Goal: Obtain resource: Download file/media

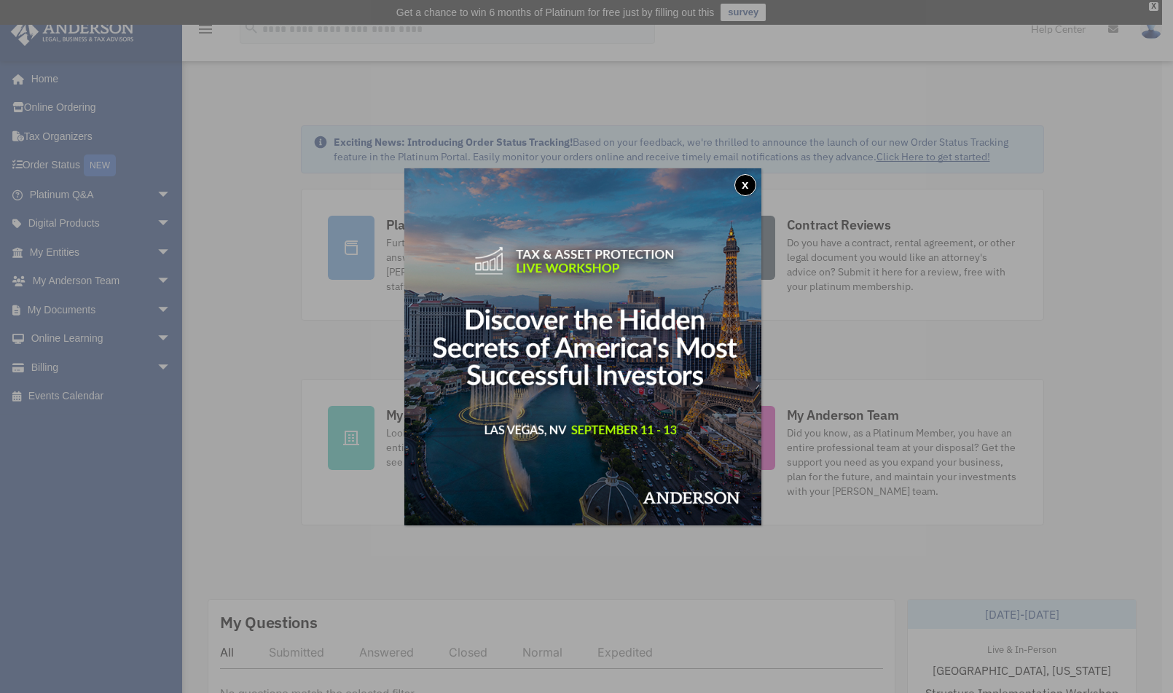
click at [745, 178] on button "x" at bounding box center [745, 185] width 22 height 22
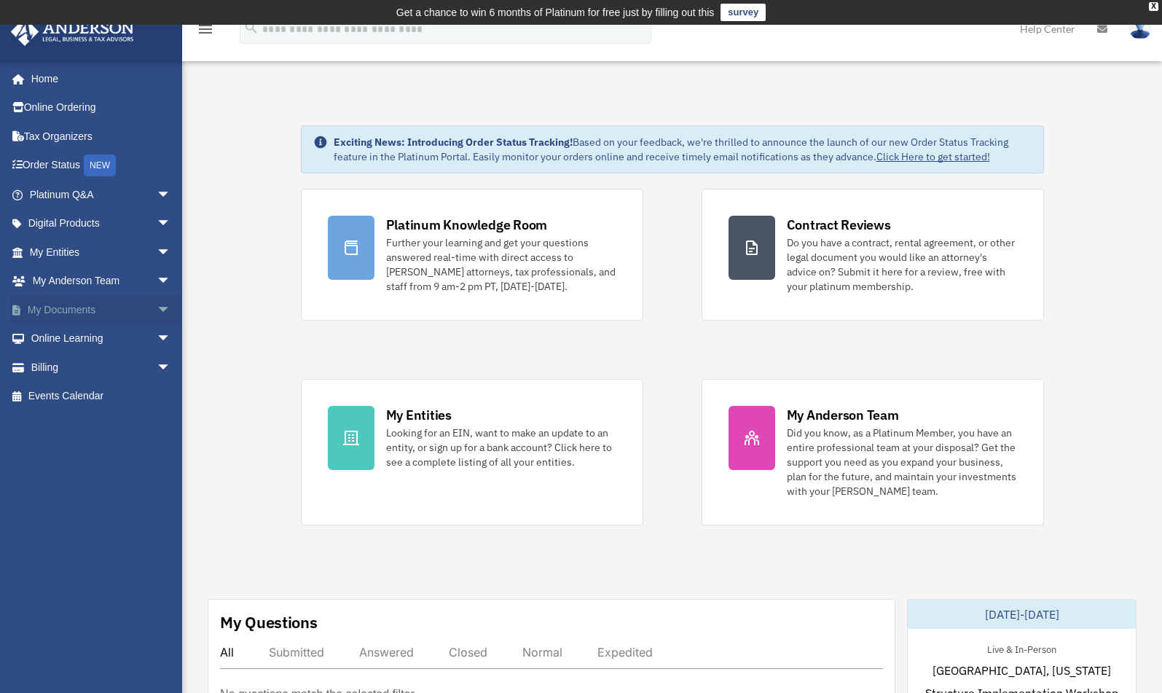
click at [157, 307] on span "arrow_drop_down" at bounding box center [171, 310] width 29 height 30
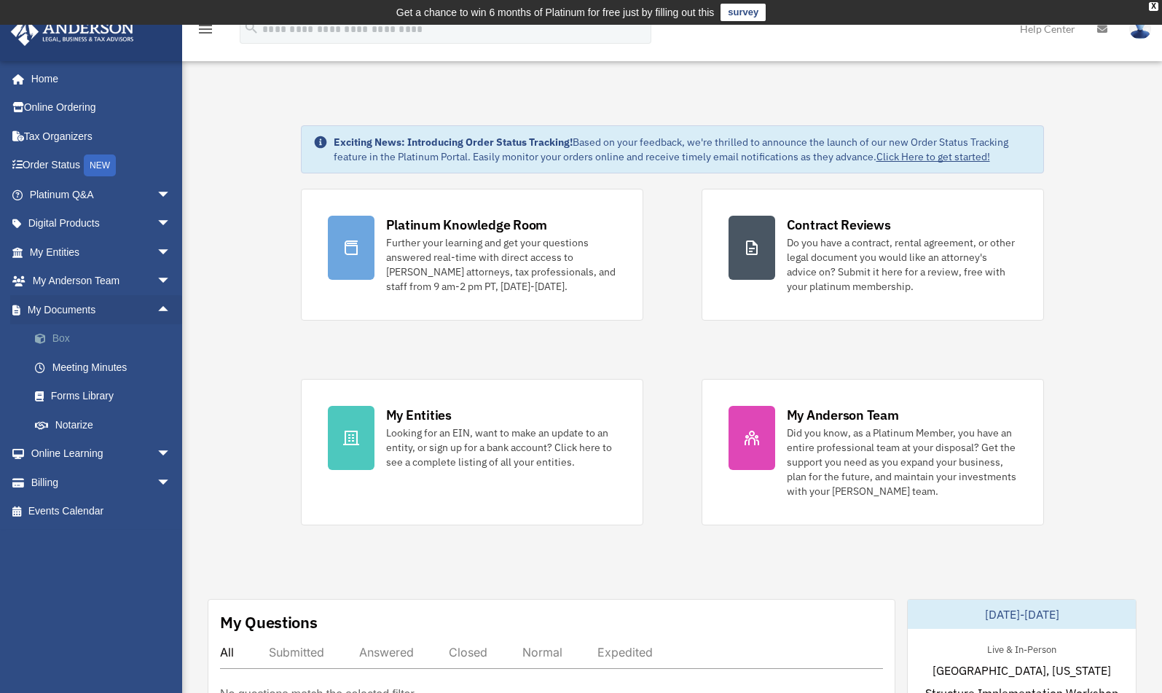
click at [61, 337] on link "Box" at bounding box center [106, 338] width 173 height 29
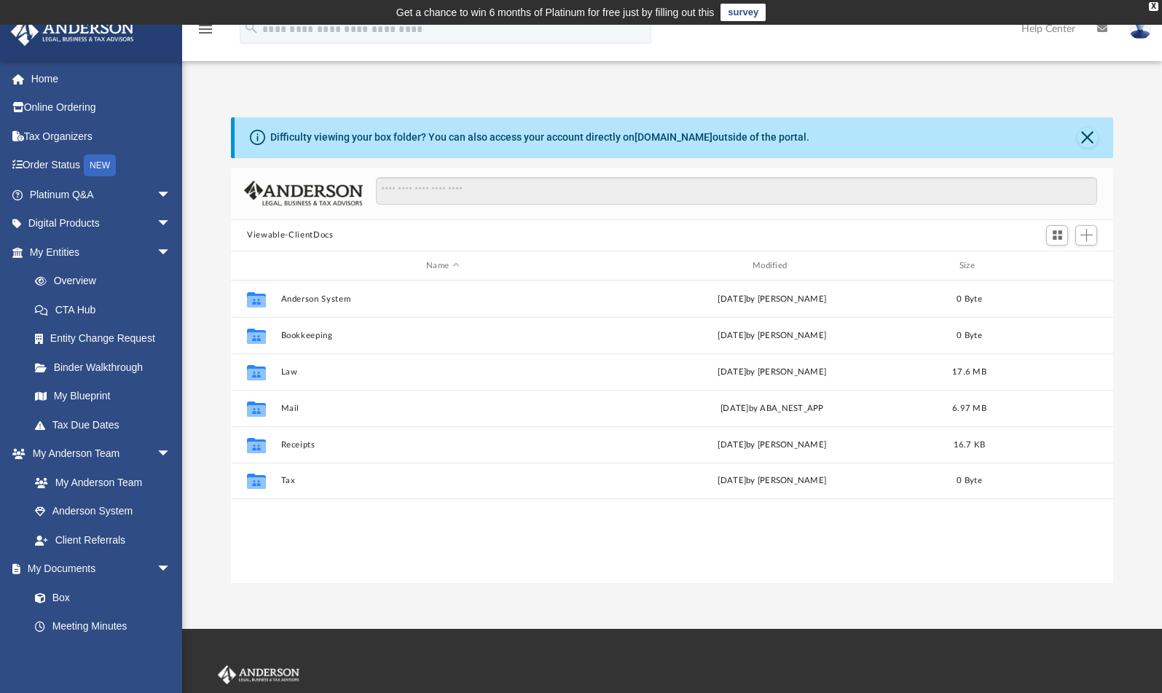
scroll to position [321, 871]
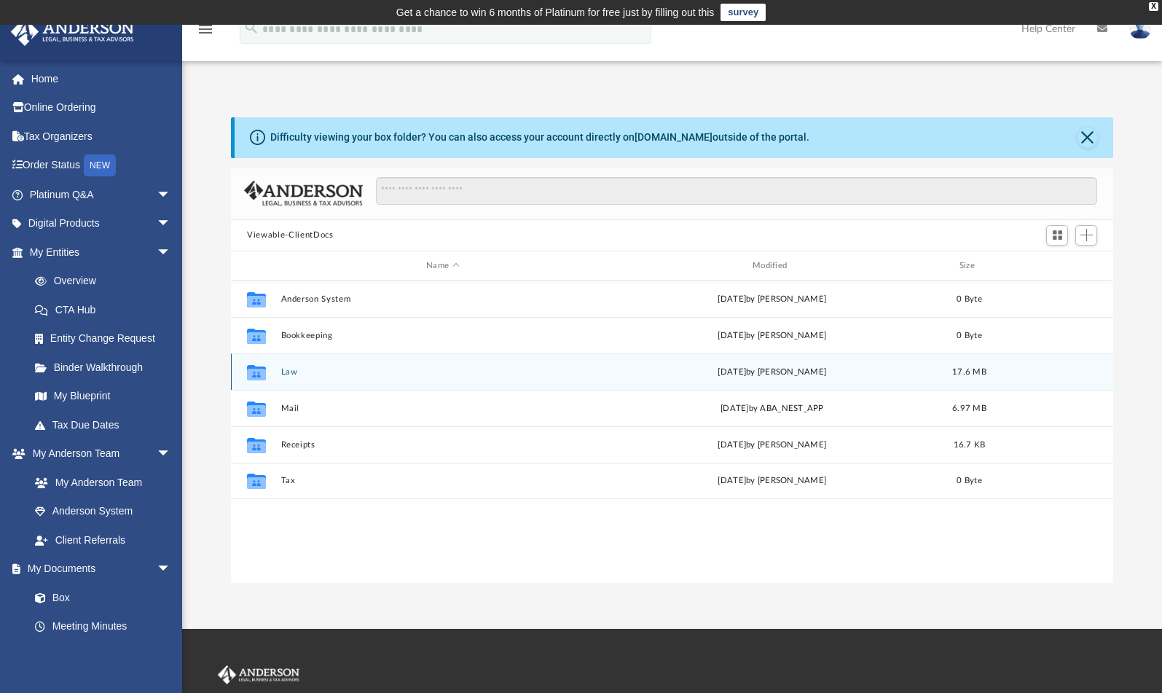
click at [279, 372] on div "Collaborated Folder Law Tue Apr 1 2025 by Colette Grier 17.6 MB" at bounding box center [672, 371] width 882 height 36
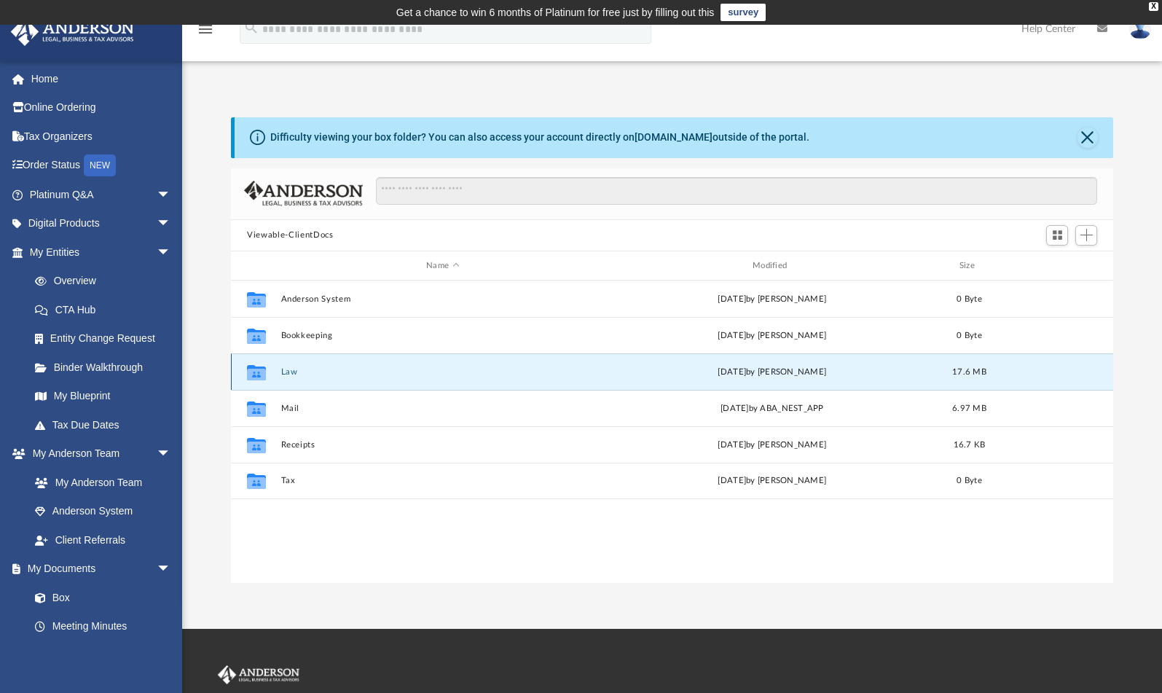
click at [264, 377] on icon "grid" at bounding box center [256, 375] width 19 height 12
click at [258, 373] on icon "grid" at bounding box center [256, 372] width 19 height 15
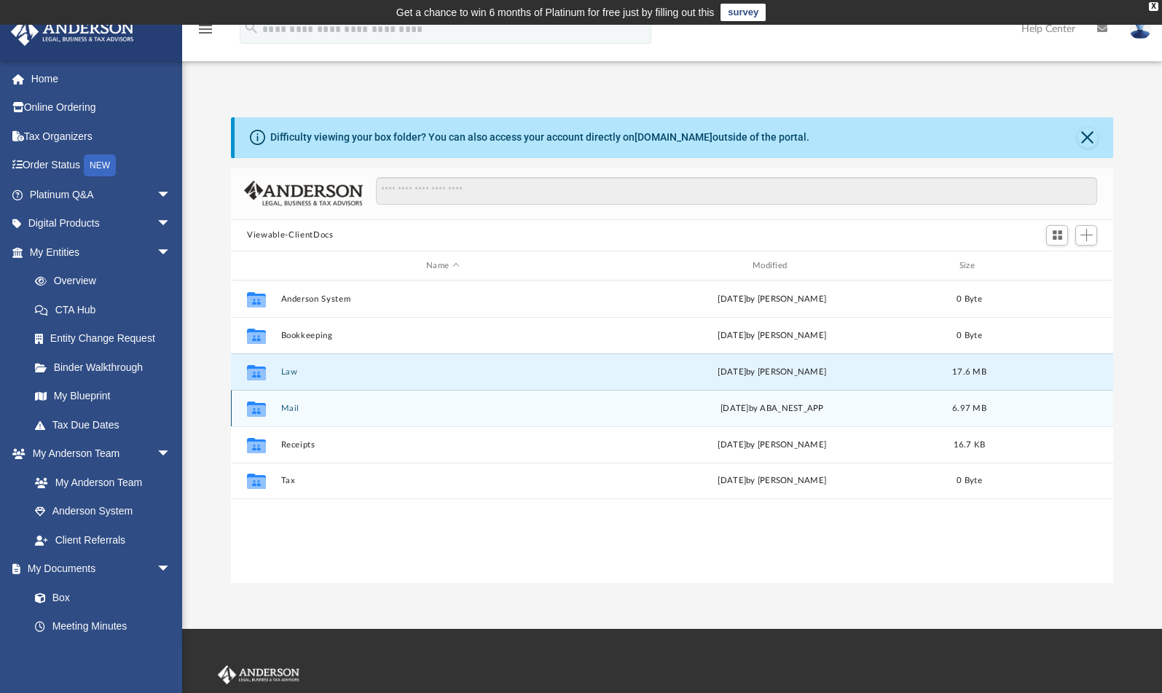
click at [268, 415] on div "Collaborated Folder" at bounding box center [256, 408] width 36 height 23
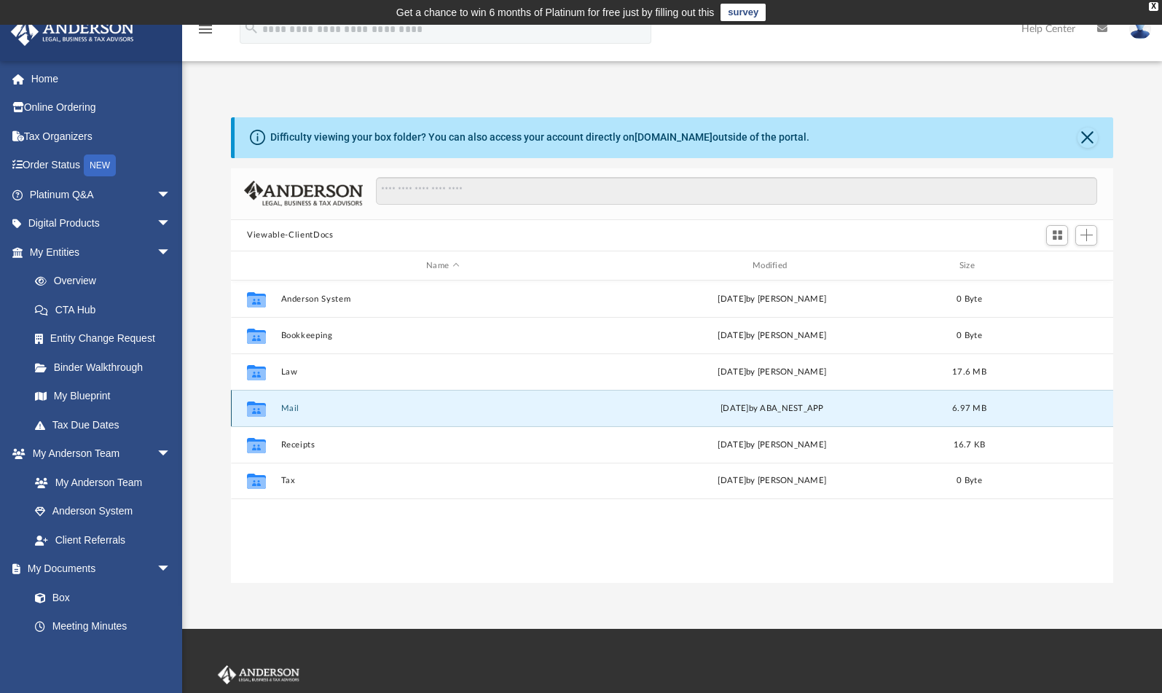
click at [265, 413] on icon "grid" at bounding box center [256, 411] width 19 height 12
click at [750, 404] on div "Tue Sep 2 2025 by ABA_NEST_APP" at bounding box center [771, 408] width 323 height 13
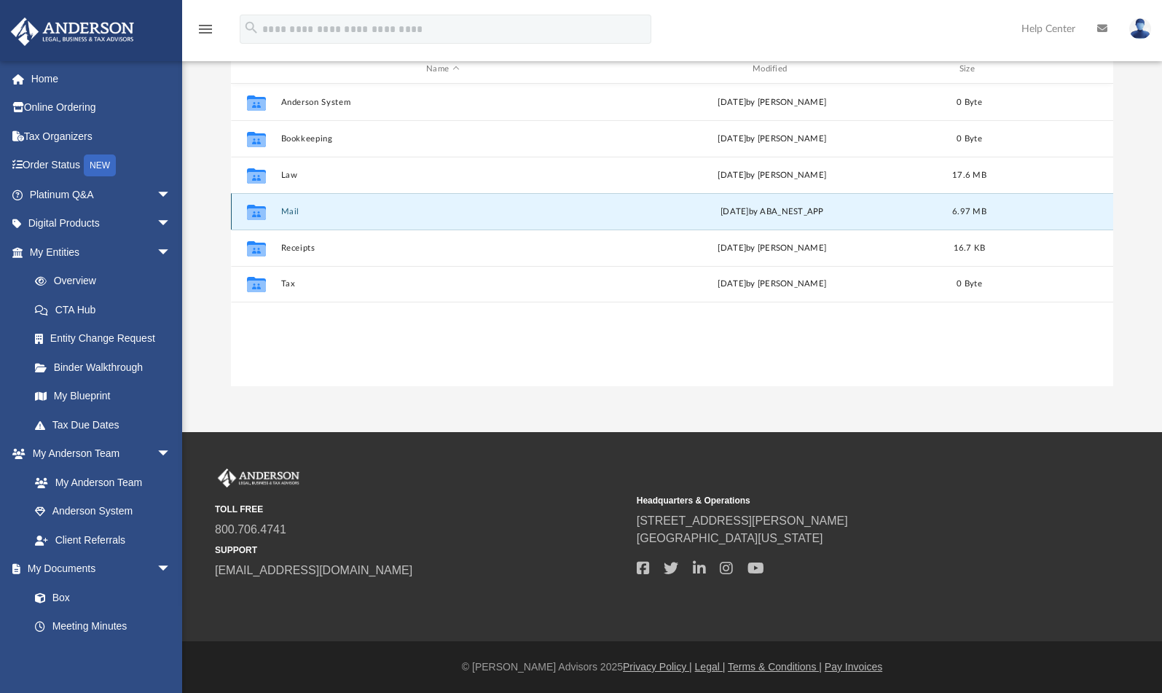
scroll to position [0, 0]
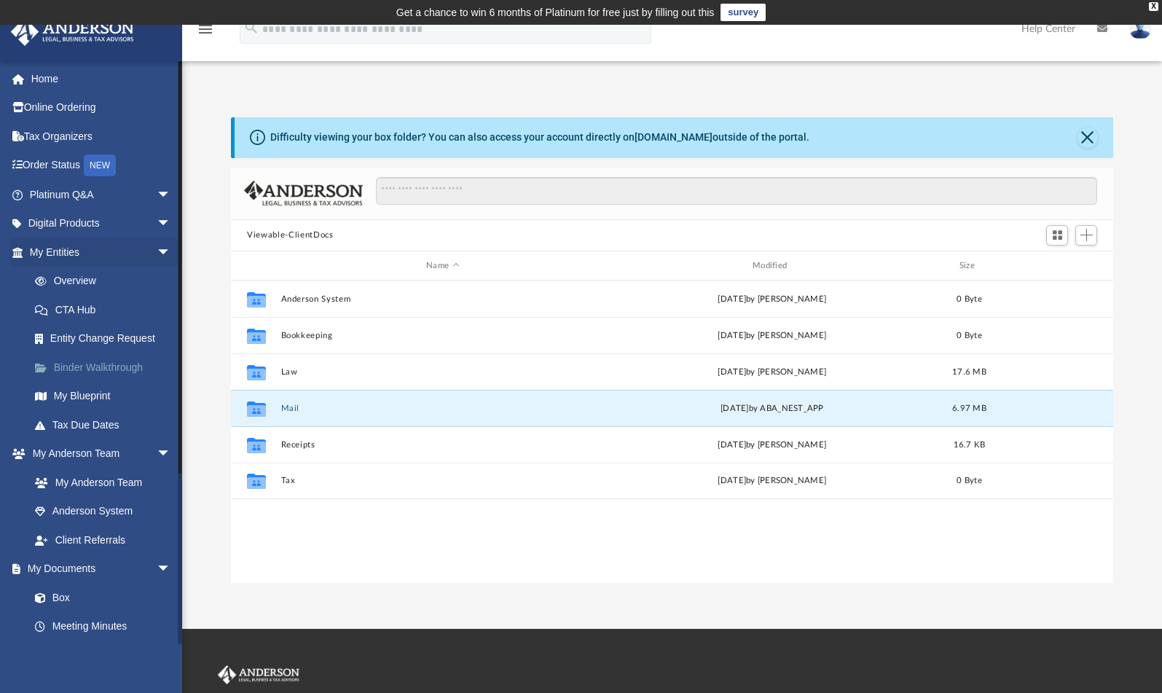
click at [122, 366] on link "Binder Walkthrough" at bounding box center [106, 367] width 173 height 29
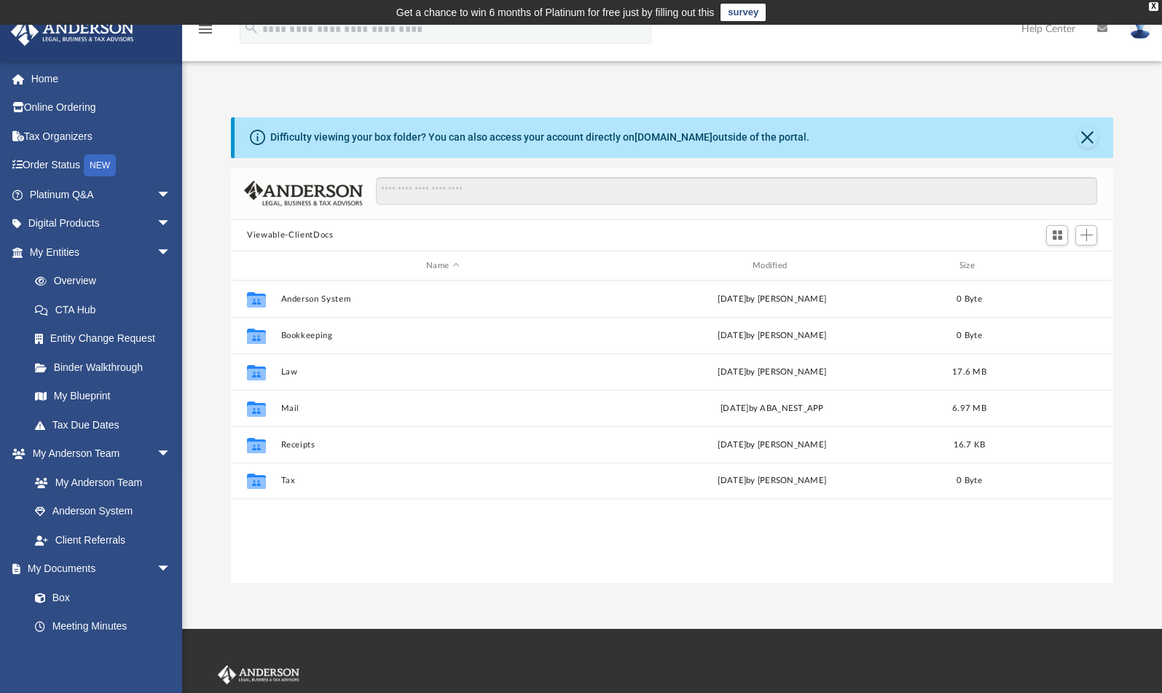
scroll to position [321, 871]
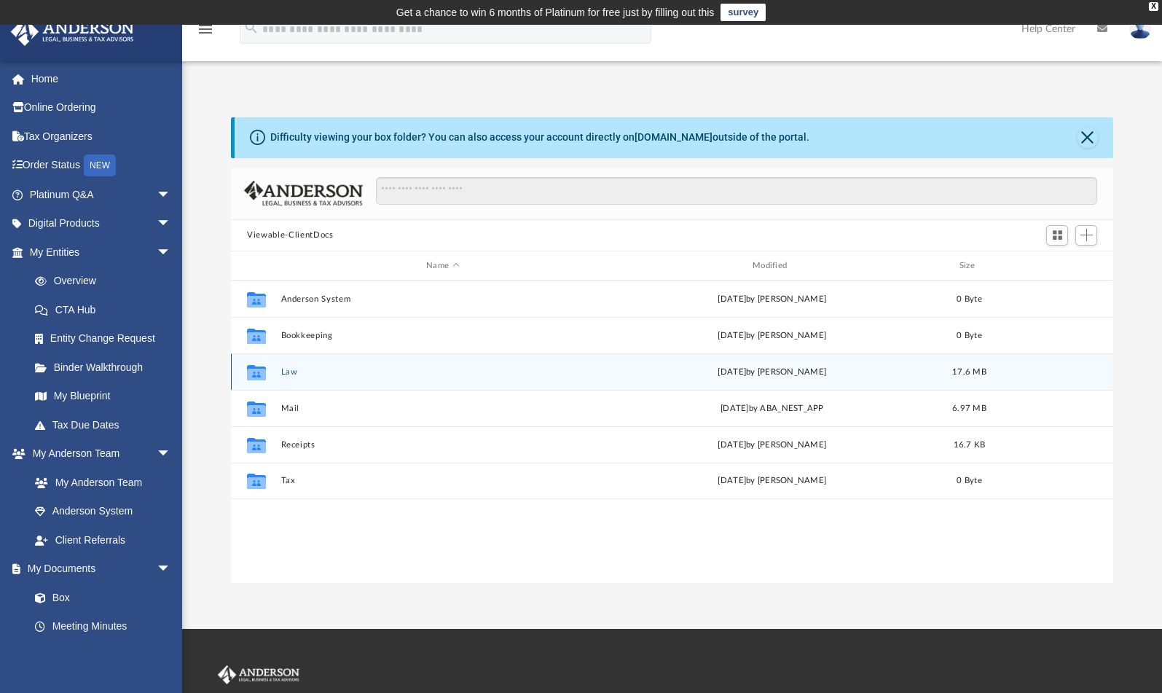
drag, startPoint x: 858, startPoint y: 372, endPoint x: 933, endPoint y: 370, distance: 75.1
click at [904, 370] on div "Tue Apr 1 2025 by Colette Grier" at bounding box center [771, 372] width 323 height 13
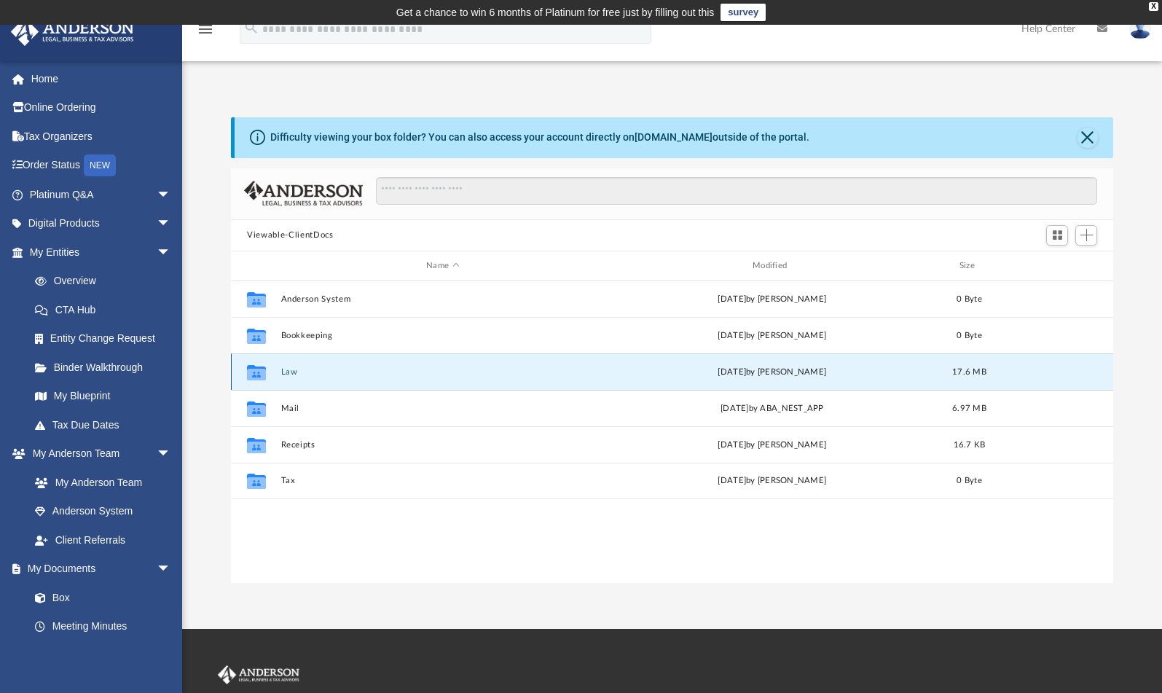
click at [954, 370] on span "17.6 MB" at bounding box center [969, 372] width 34 height 8
drag, startPoint x: 291, startPoint y: 369, endPoint x: 283, endPoint y: 372, distance: 9.5
click at [283, 372] on button "Law" at bounding box center [442, 371] width 323 height 9
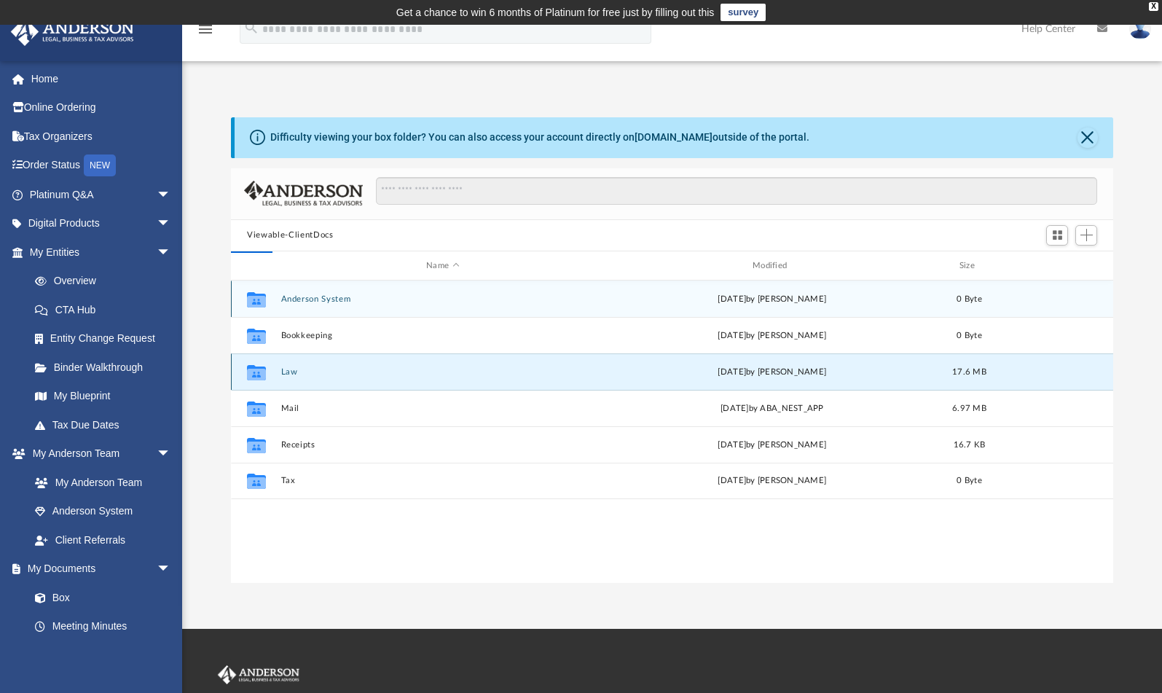
click at [264, 372] on icon "grid" at bounding box center [256, 375] width 19 height 12
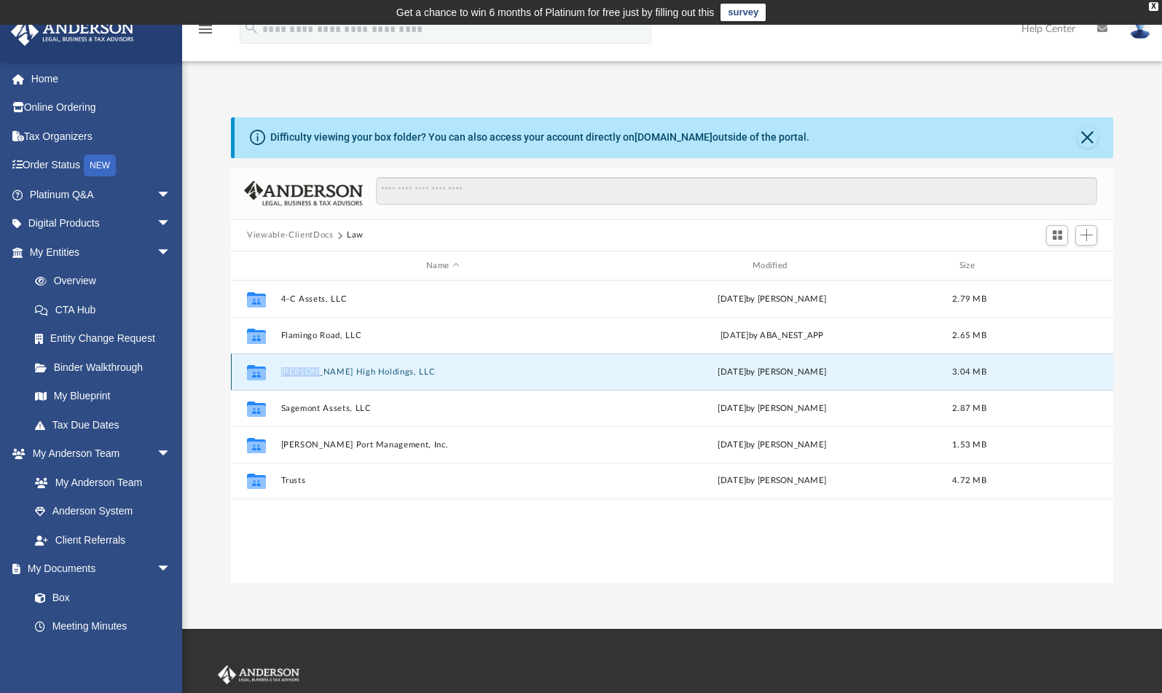
click at [264, 372] on icon "grid" at bounding box center [256, 375] width 19 height 12
click at [321, 372] on button "Hudson High Holdings, LLC" at bounding box center [442, 371] width 323 height 9
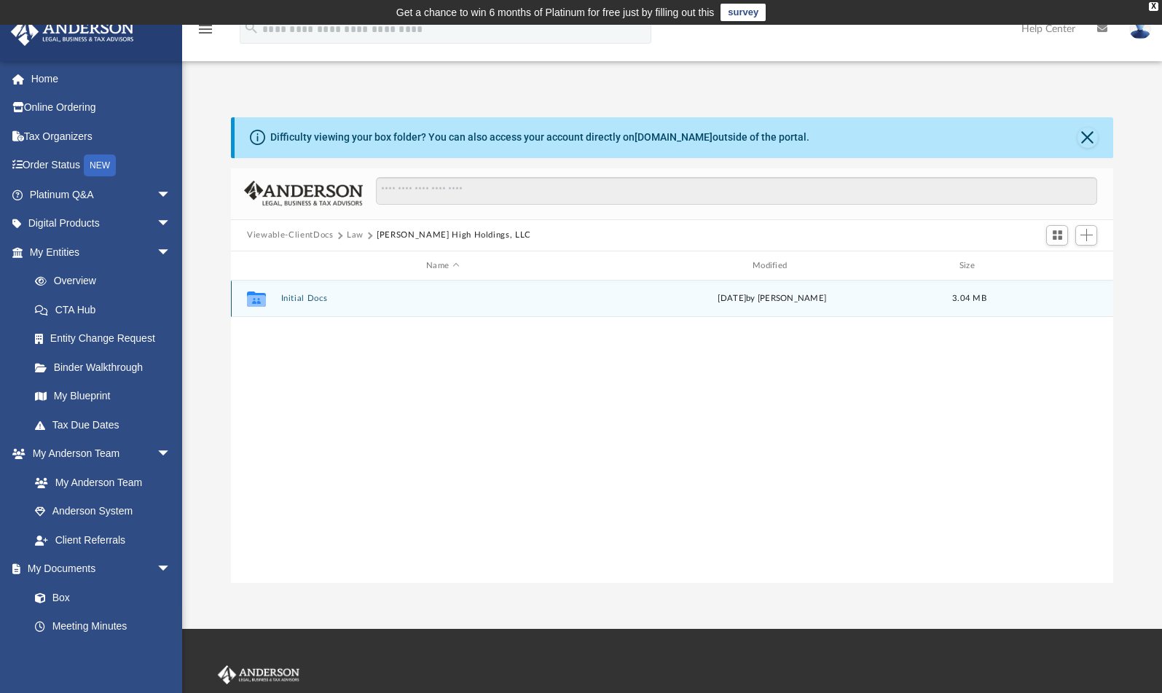
click at [259, 304] on icon "grid" at bounding box center [256, 298] width 19 height 15
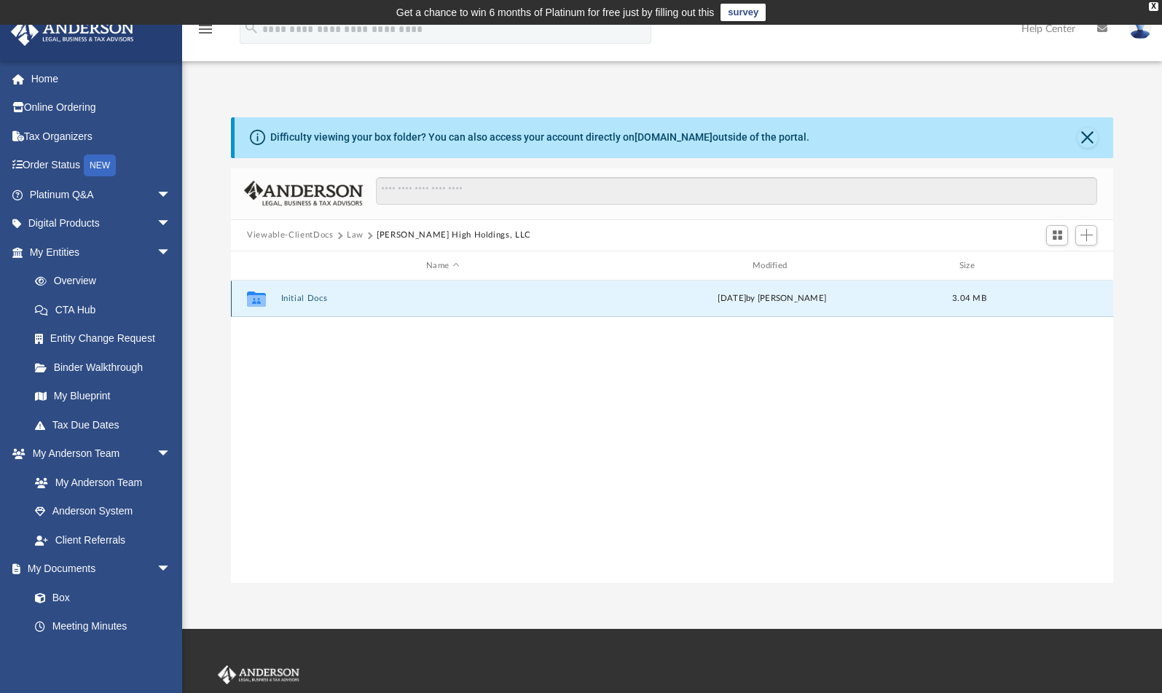
click at [253, 299] on icon "grid" at bounding box center [256, 301] width 19 height 12
click at [289, 297] on button "Initial Docs" at bounding box center [442, 298] width 323 height 9
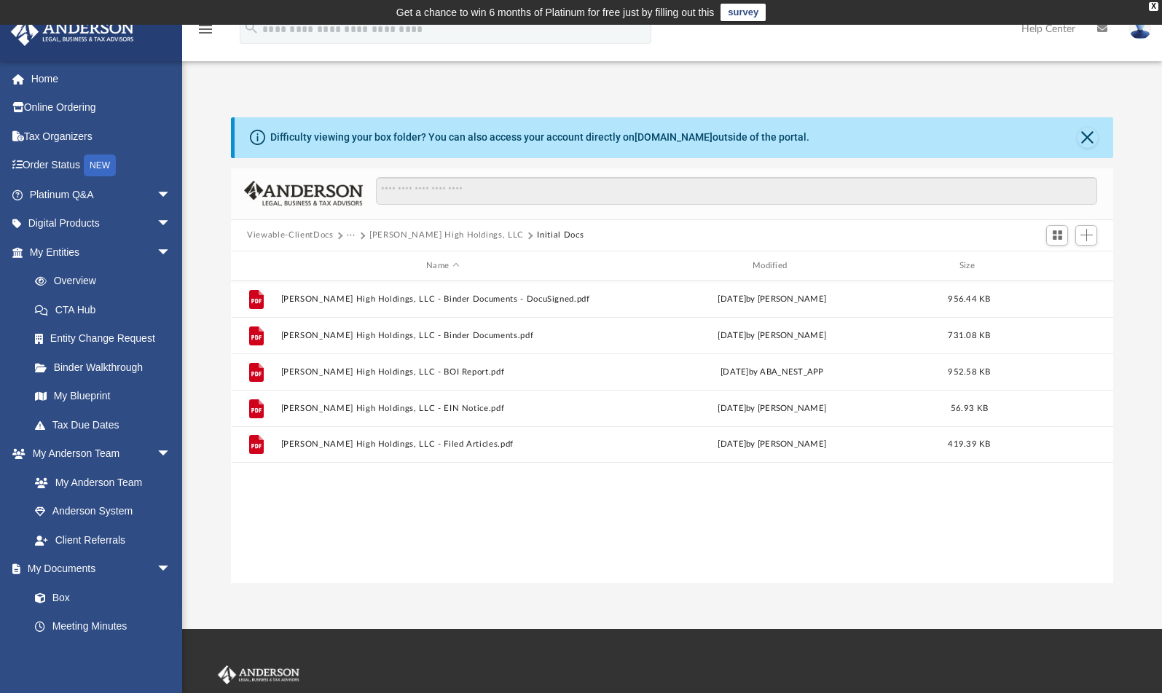
click at [310, 235] on button "Viewable-ClientDocs" at bounding box center [290, 235] width 86 height 13
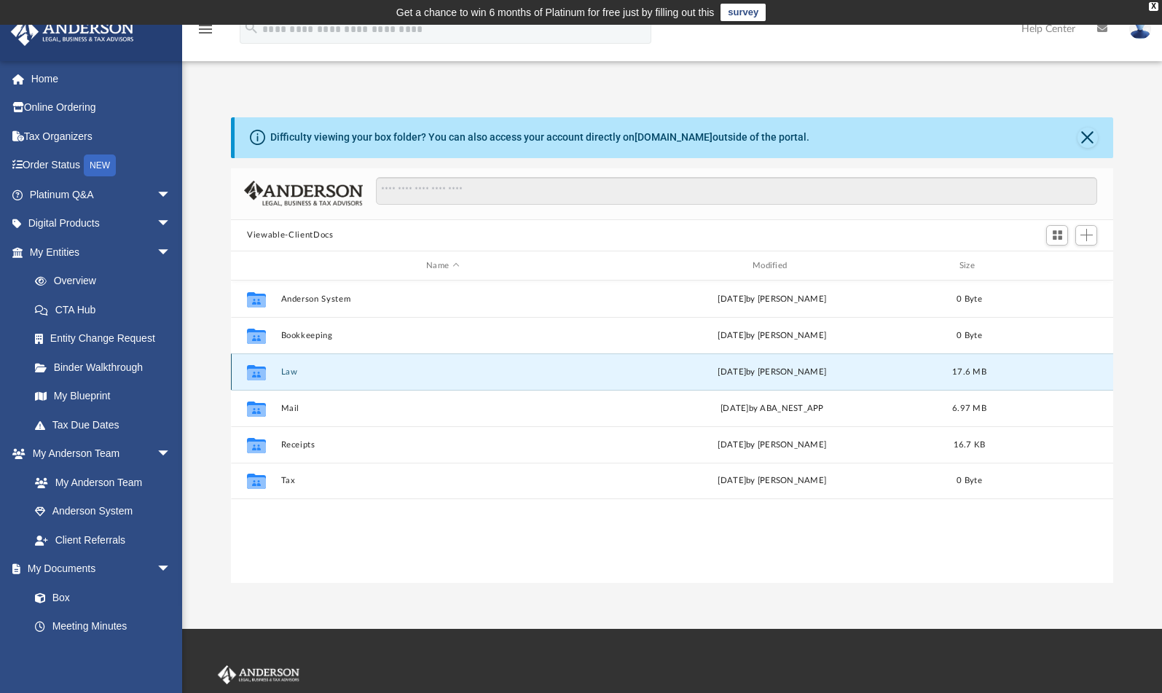
click at [288, 370] on button "Law" at bounding box center [442, 371] width 323 height 9
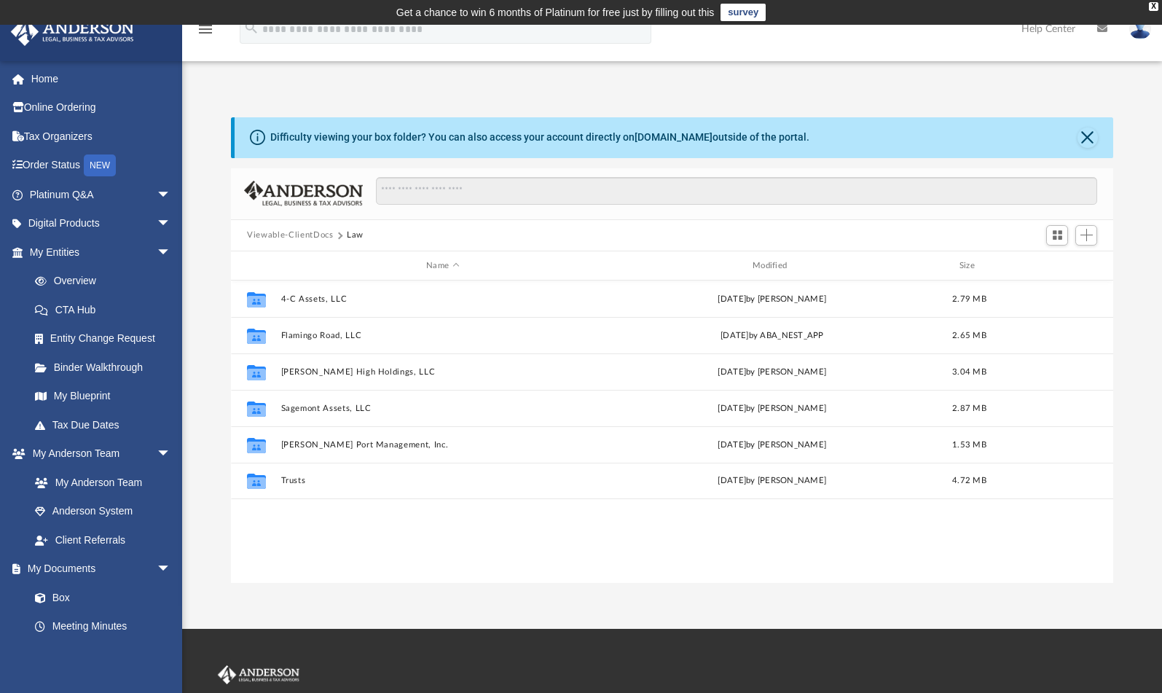
click at [358, 522] on div "Collaborated Folder 4-C Assets, LLC Tue Apr 1 2025 by Colette Grier 2.79 MB Col…" at bounding box center [672, 431] width 882 height 302
click at [305, 237] on button "Viewable-ClientDocs" at bounding box center [290, 235] width 86 height 13
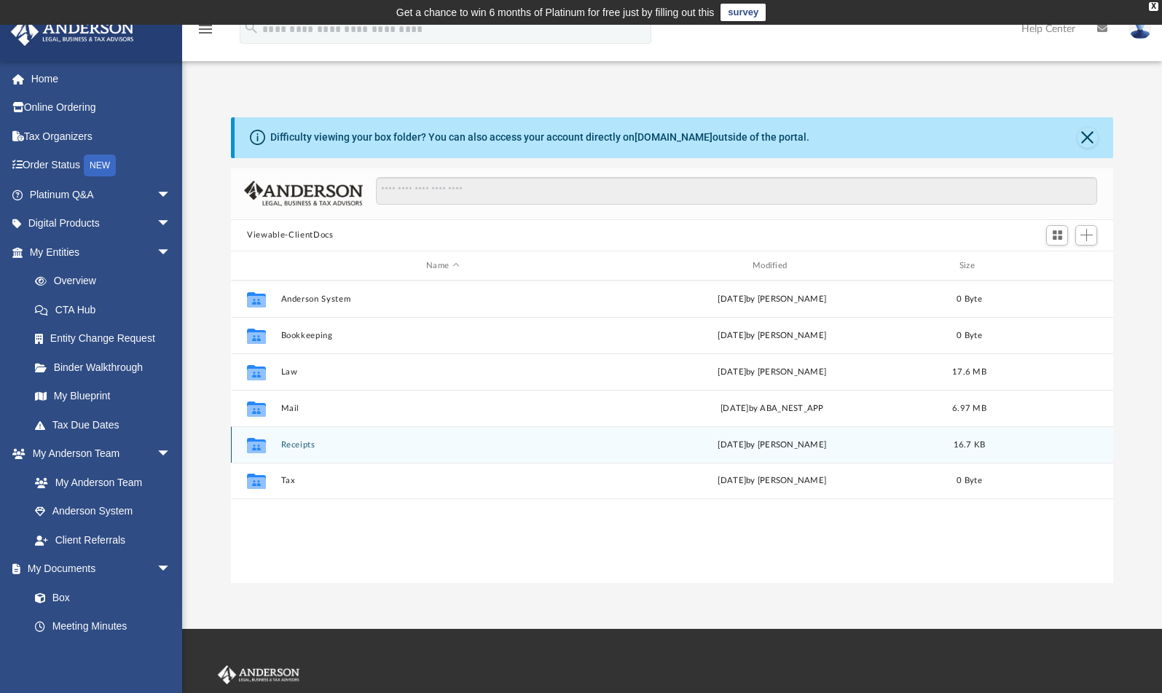
click at [286, 447] on button "Receipts" at bounding box center [442, 444] width 323 height 9
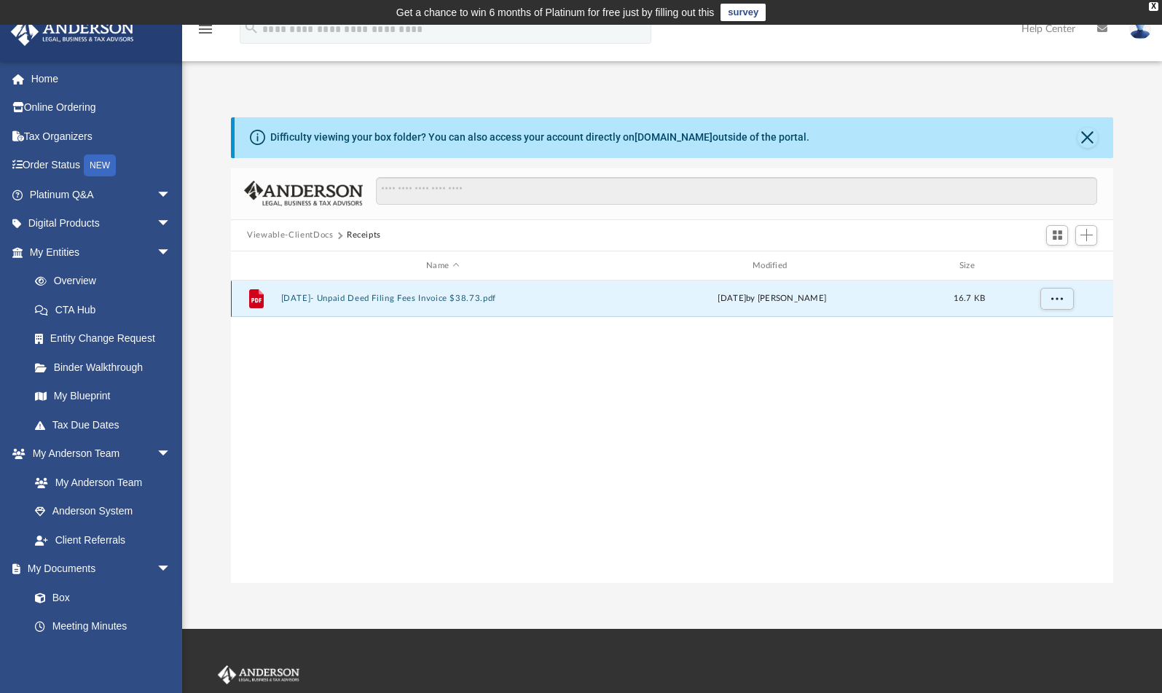
click at [393, 302] on button "2025.02.18- Unpaid Deed Filing Fees Invoice $38.73.pdf" at bounding box center [442, 298] width 323 height 9
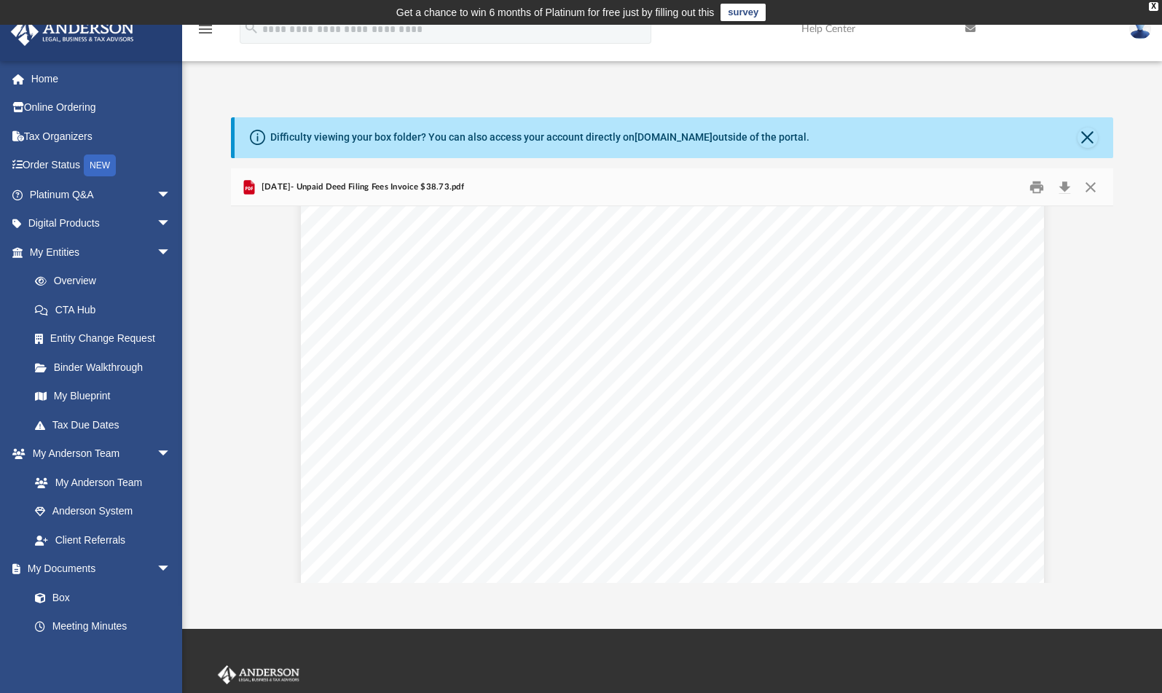
scroll to position [0, 0]
click at [1093, 140] on button "Close" at bounding box center [1087, 137] width 20 height 20
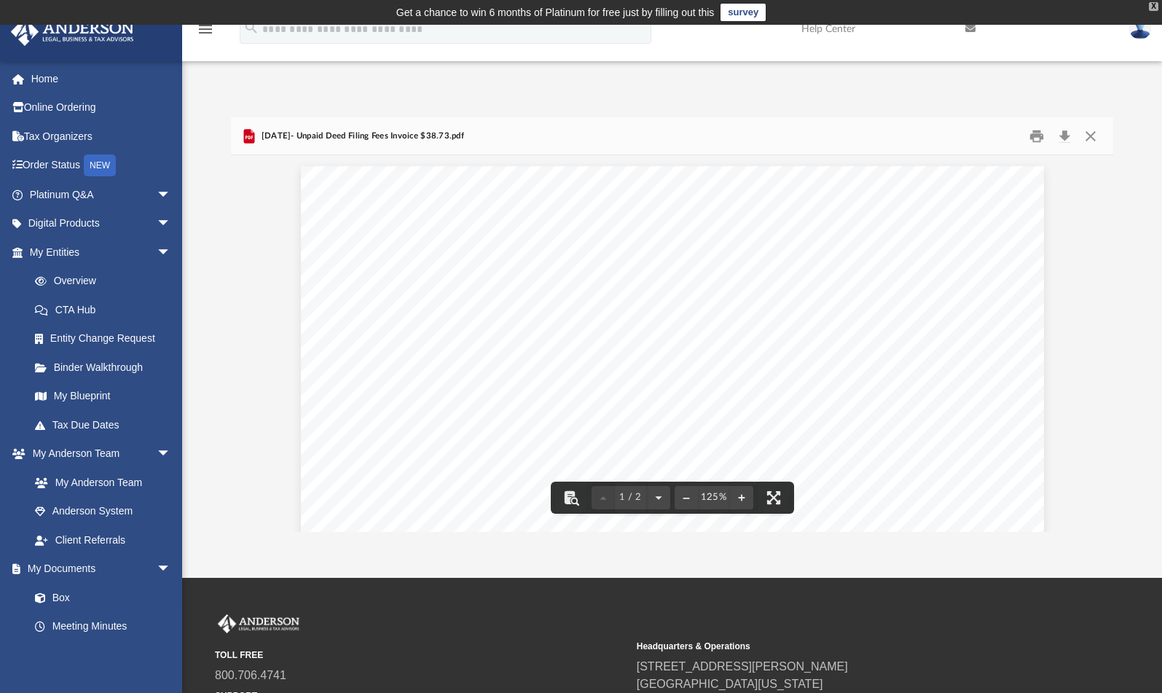
click at [1153, 4] on div "X" at bounding box center [1153, 6] width 9 height 9
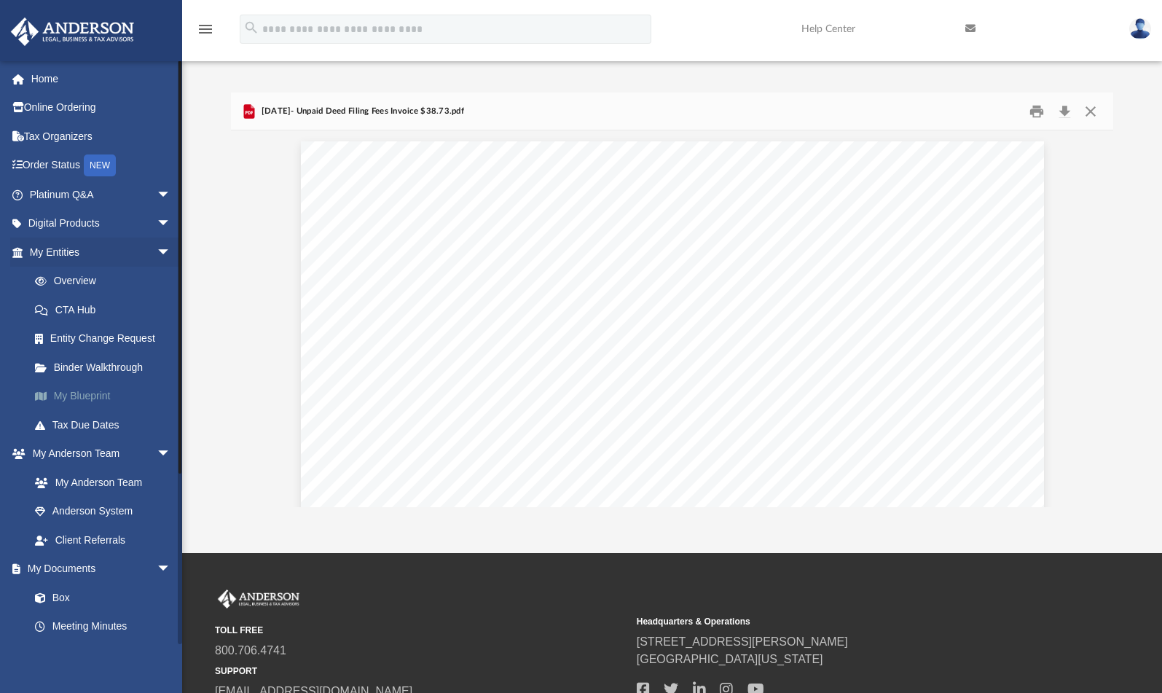
click at [95, 391] on link "My Blueprint" at bounding box center [106, 396] width 173 height 29
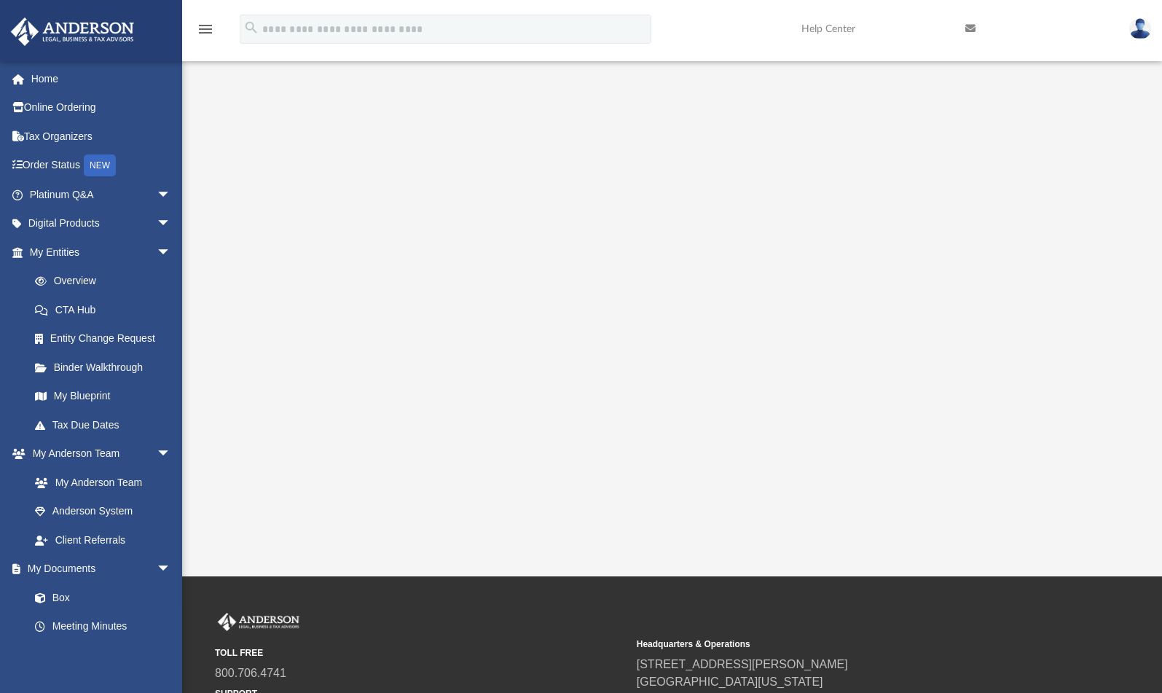
scroll to position [219, 0]
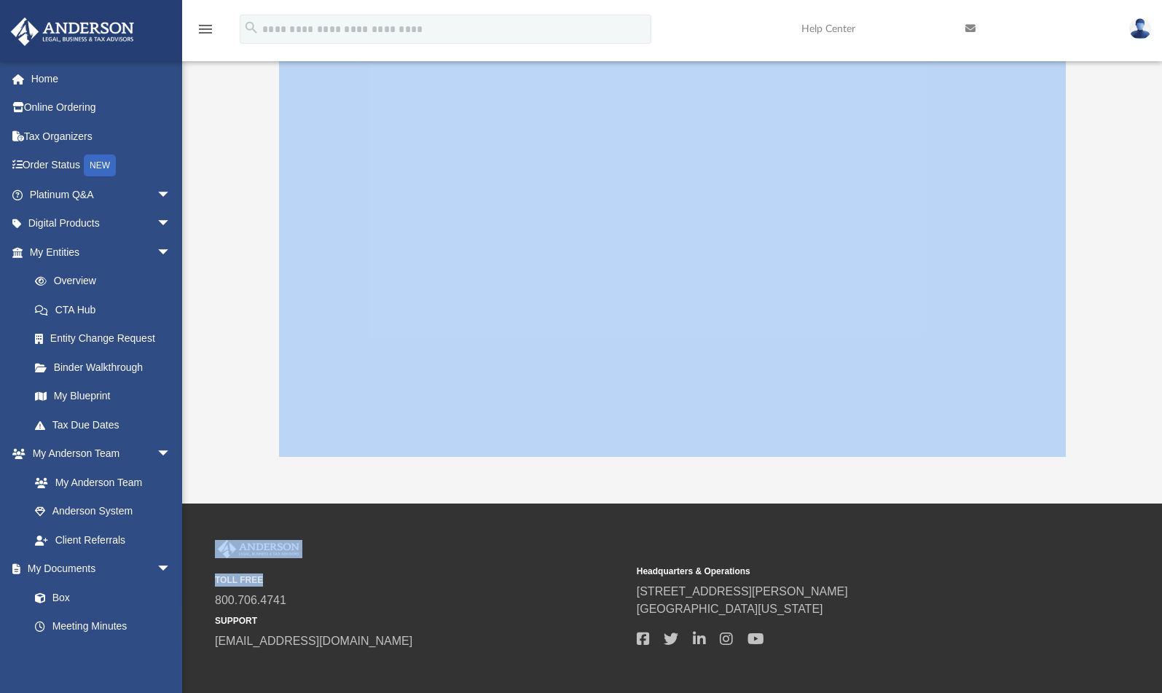
click at [1059, 515] on div "TOLL FREE 800.706.4741 SUPPORT info@andersonadvisors.com Headquarters & Operati…" at bounding box center [581, 607] width 1162 height 209
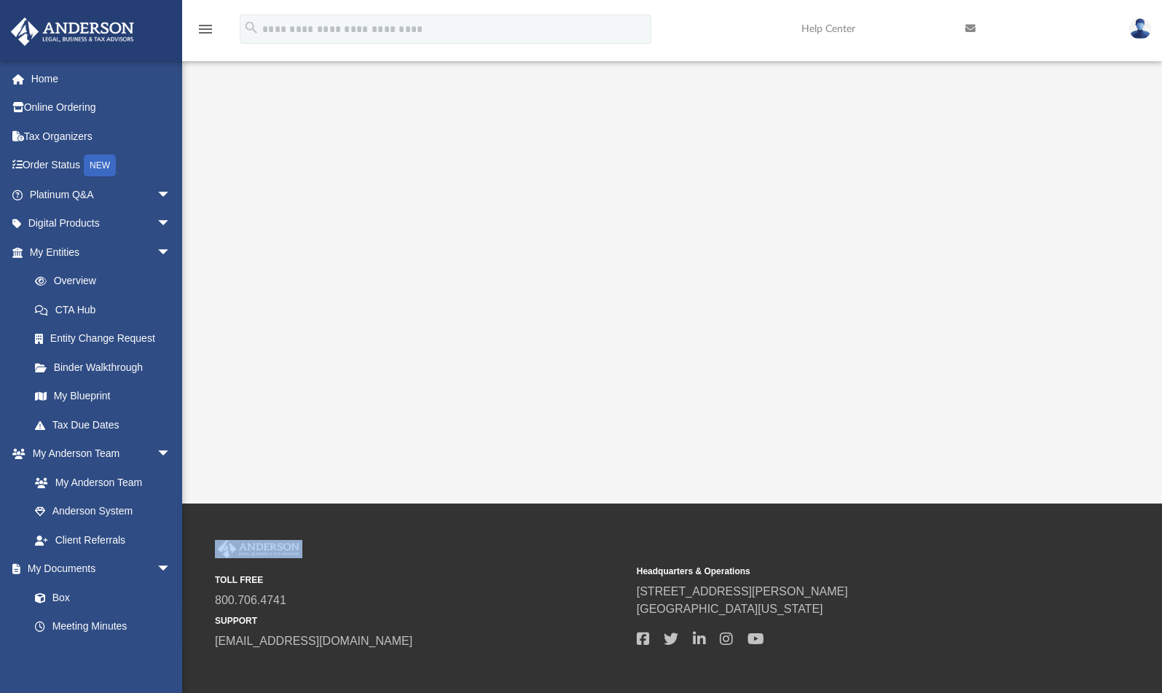
click at [1059, 515] on div "TOLL FREE 800.706.4741 SUPPORT info@andersonadvisors.com Headquarters & Operati…" at bounding box center [581, 607] width 1162 height 209
click at [60, 600] on link "Box" at bounding box center [106, 597] width 173 height 29
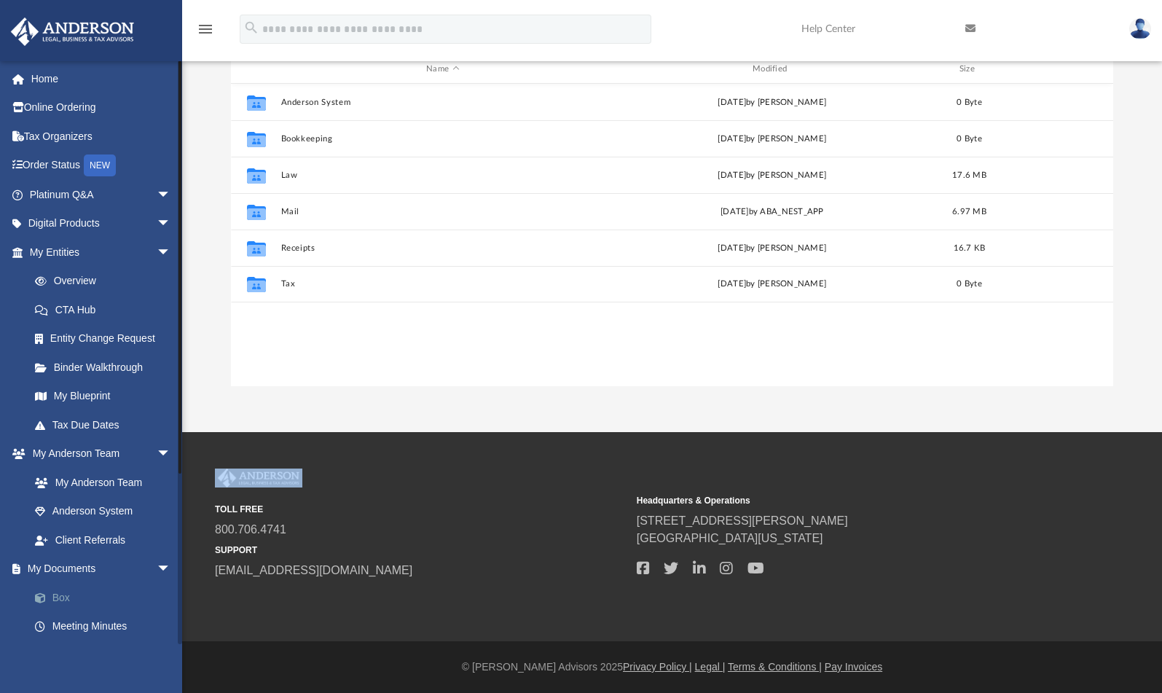
scroll to position [321, 871]
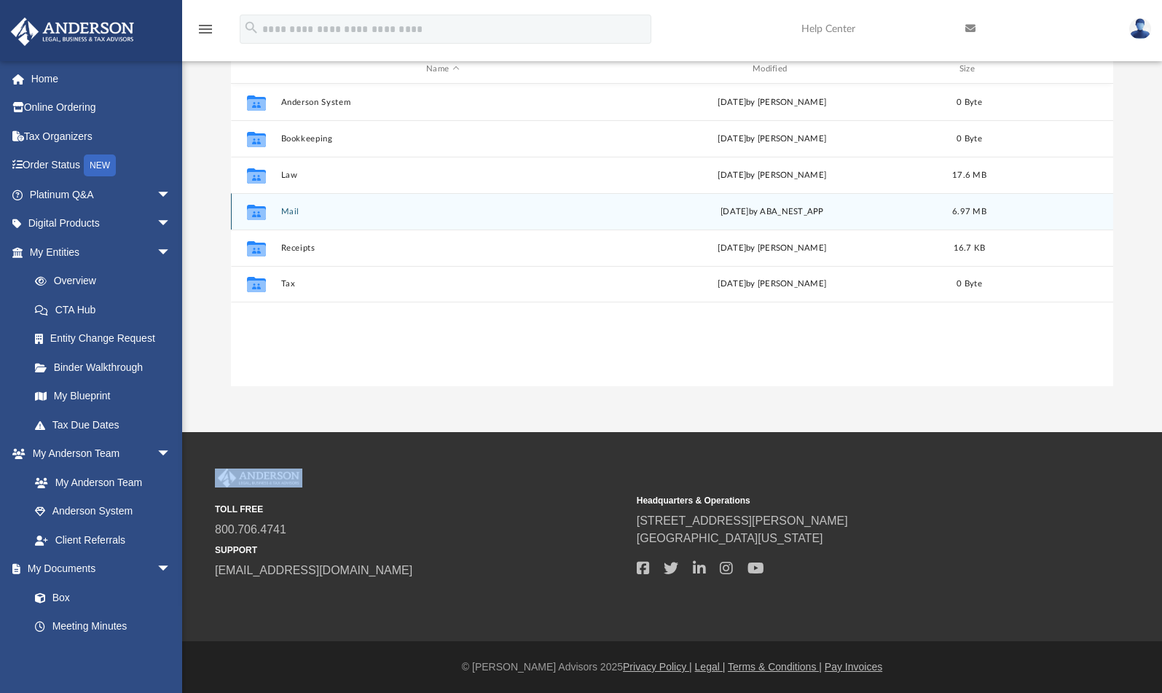
click at [283, 208] on button "Mail" at bounding box center [442, 211] width 323 height 9
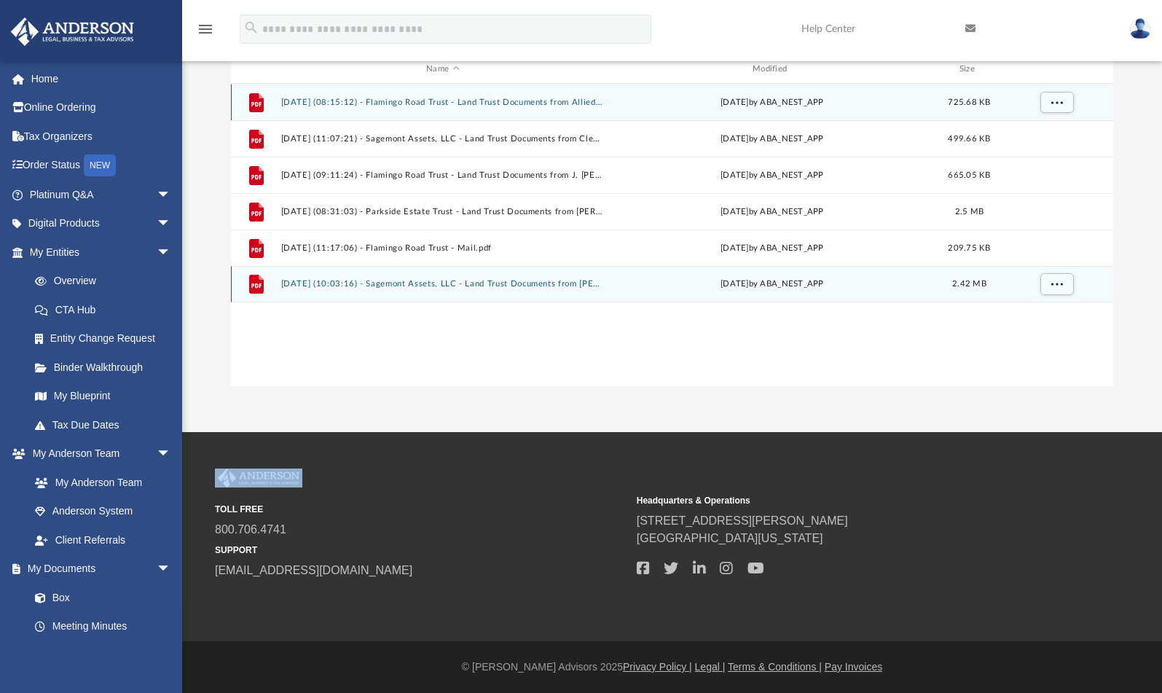
scroll to position [26, 0]
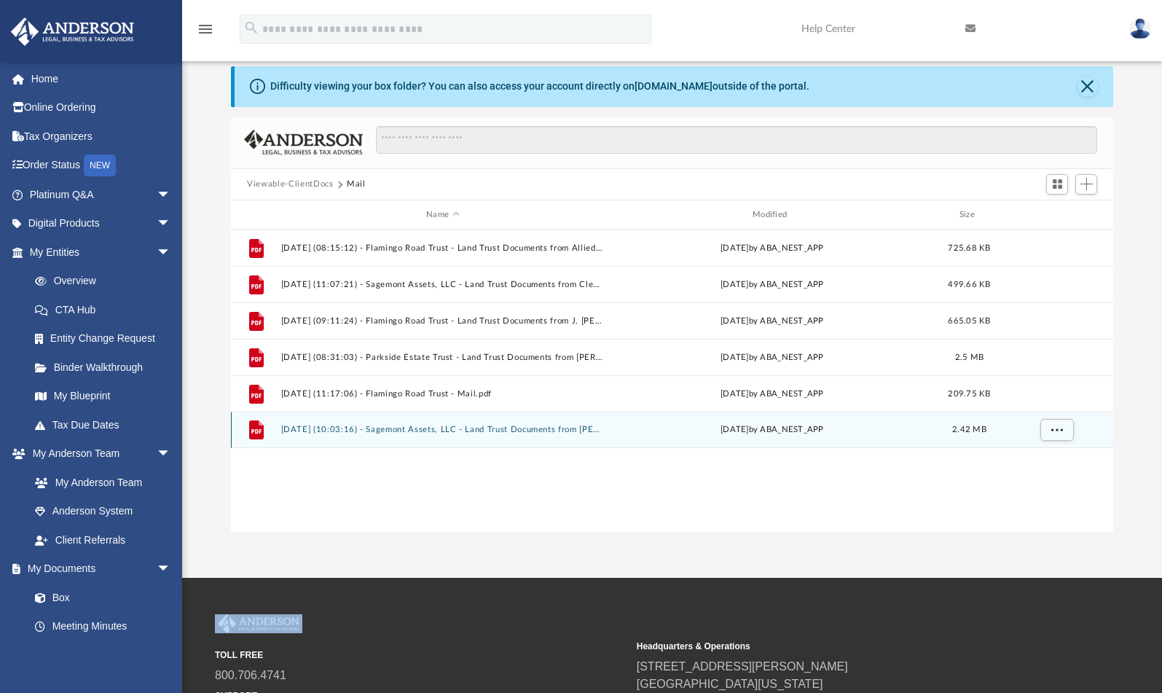
click at [401, 427] on button "2025.09.02 (10:03:16) - Sagemont Assets, LLC - Land Trust Documents from Marty …" at bounding box center [442, 429] width 323 height 9
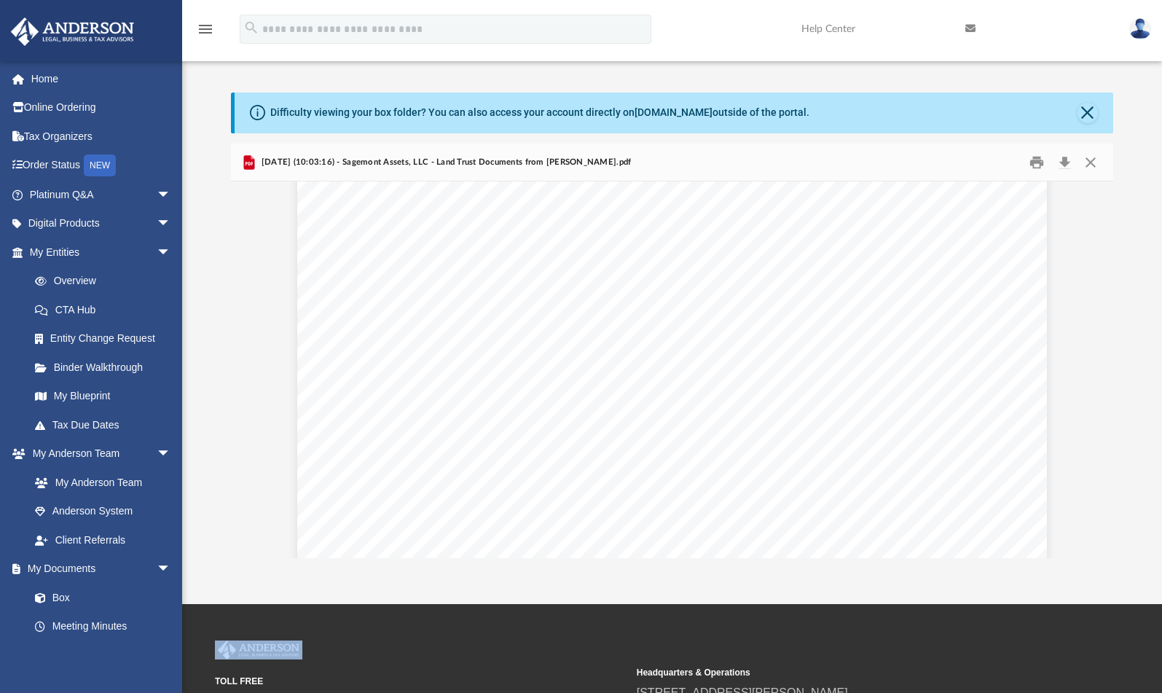
scroll to position [0, 0]
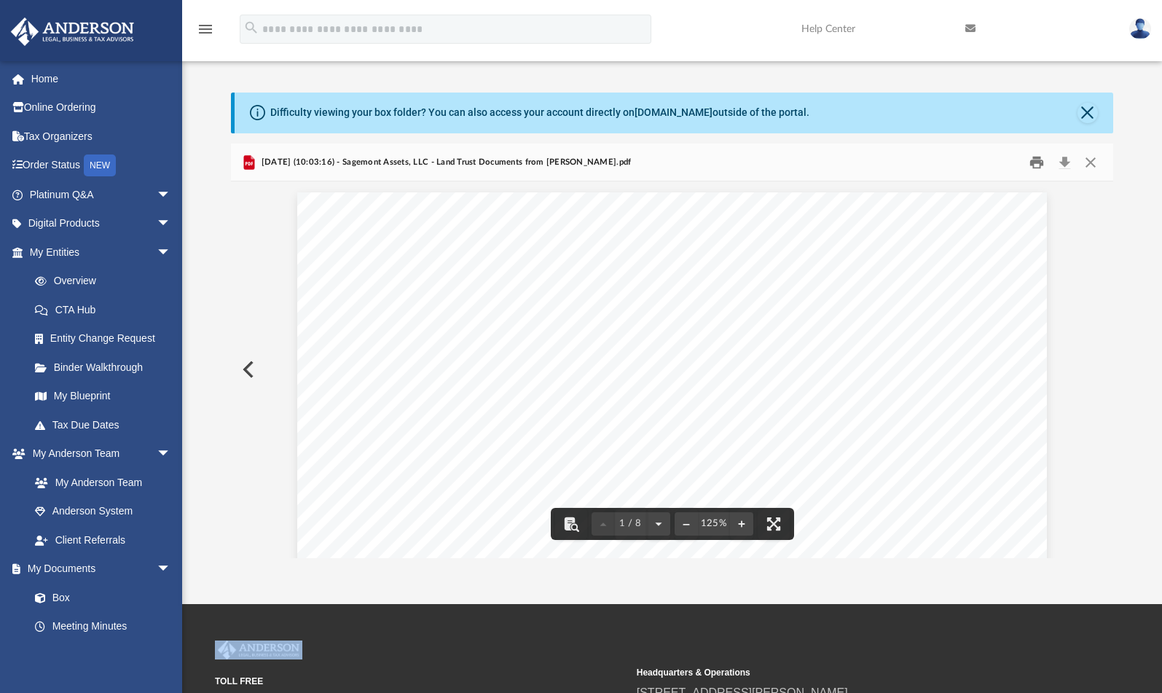
click at [1035, 167] on button "Print" at bounding box center [1036, 162] width 29 height 23
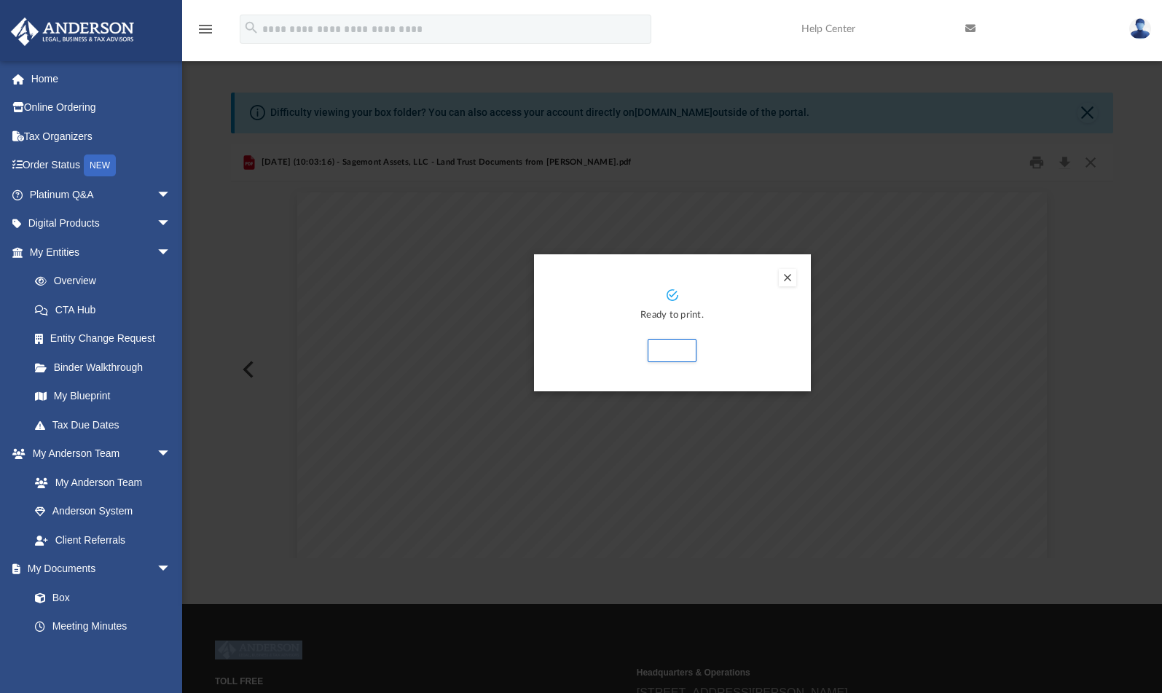
click at [788, 278] on button "Preview" at bounding box center [787, 277] width 17 height 17
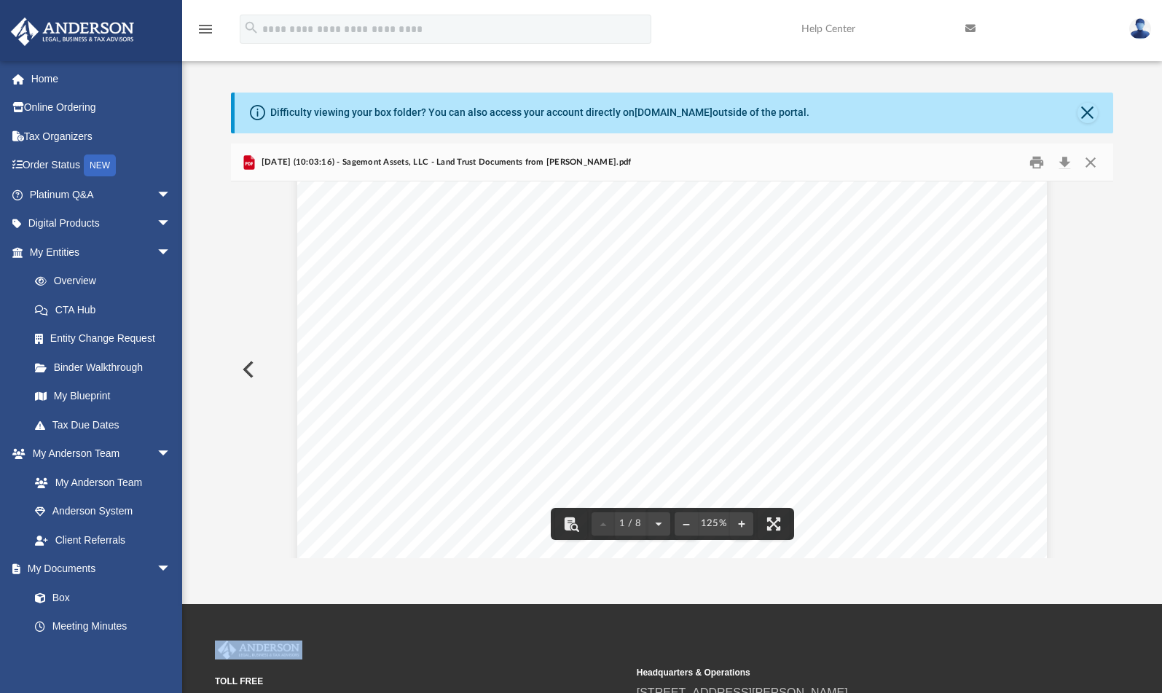
scroll to position [656, 0]
click at [1037, 157] on button "Print" at bounding box center [1036, 162] width 29 height 23
click at [1080, 111] on button "Close" at bounding box center [1087, 113] width 20 height 20
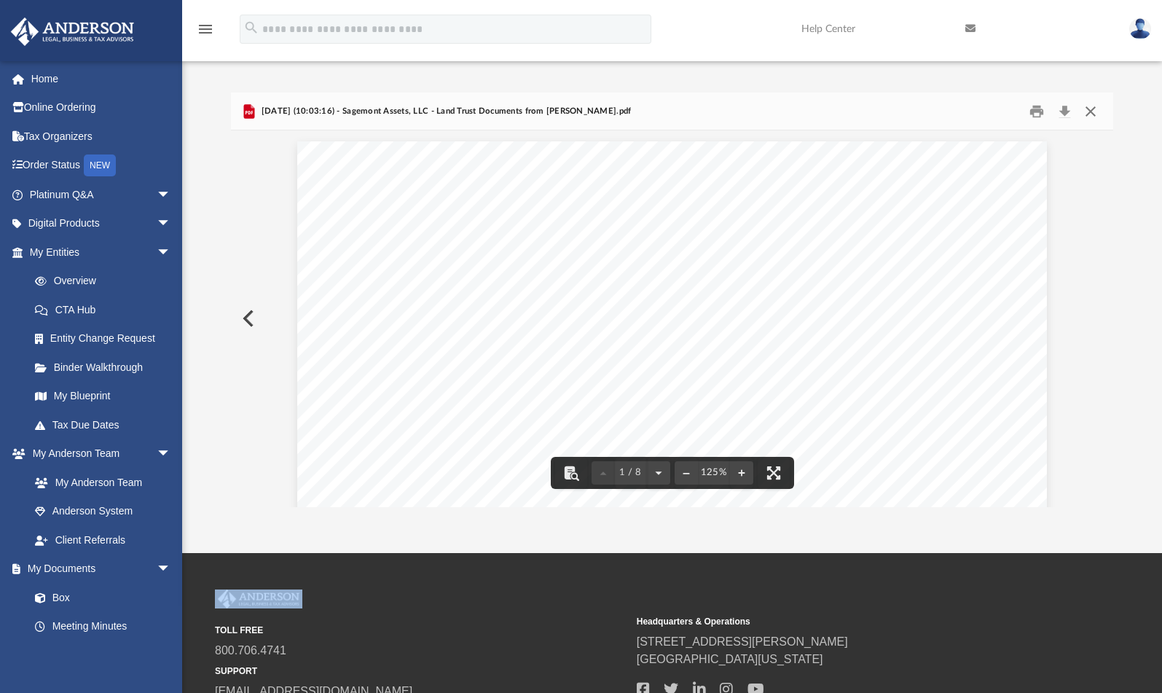
click at [1093, 117] on button "Close" at bounding box center [1090, 111] width 26 height 23
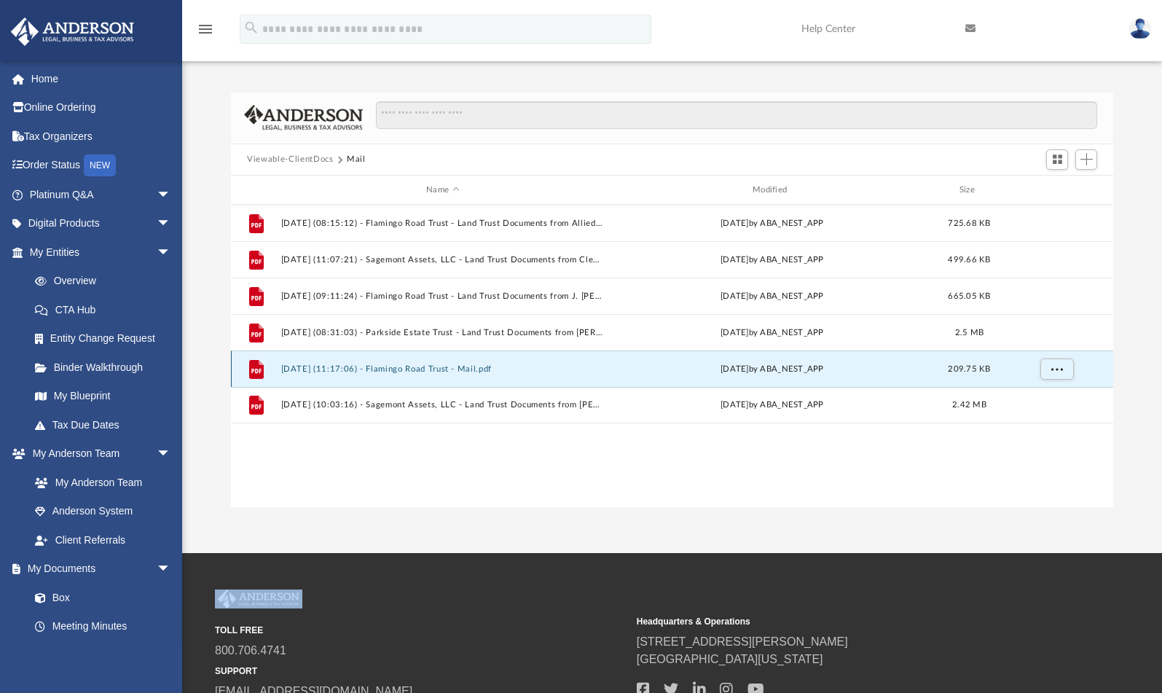
click at [409, 365] on button "2025.08.29 (11:17:06) - Flamingo Road Trust - Mail.pdf" at bounding box center [442, 368] width 323 height 9
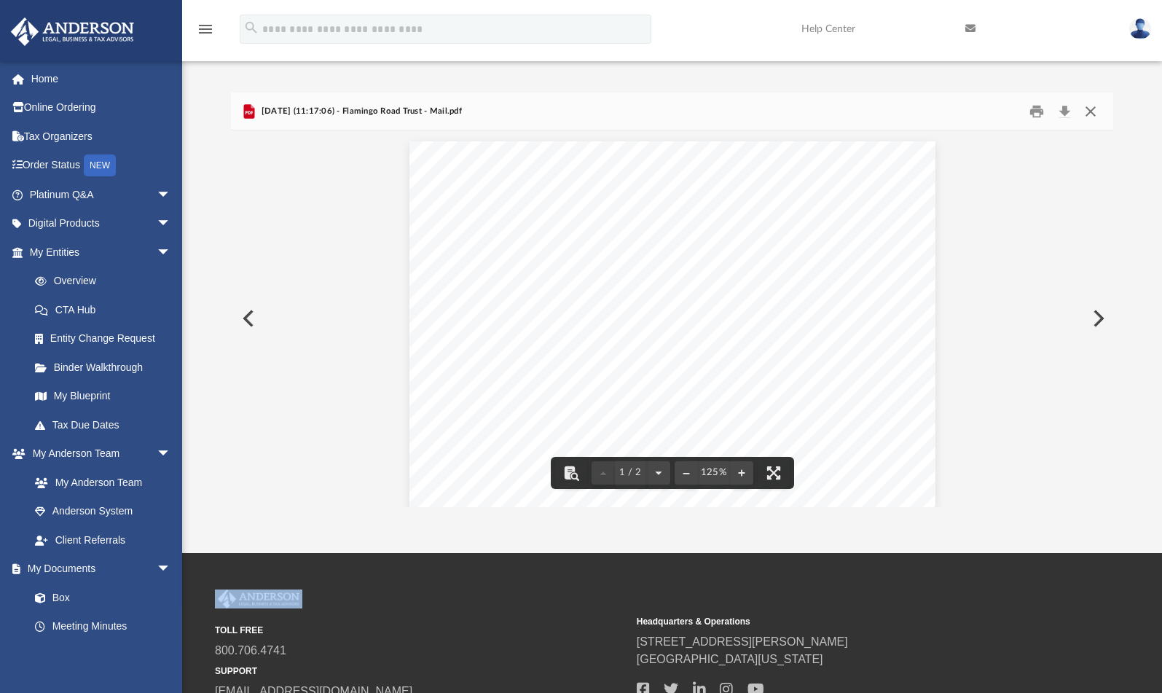
click at [1086, 114] on button "Close" at bounding box center [1090, 111] width 26 height 23
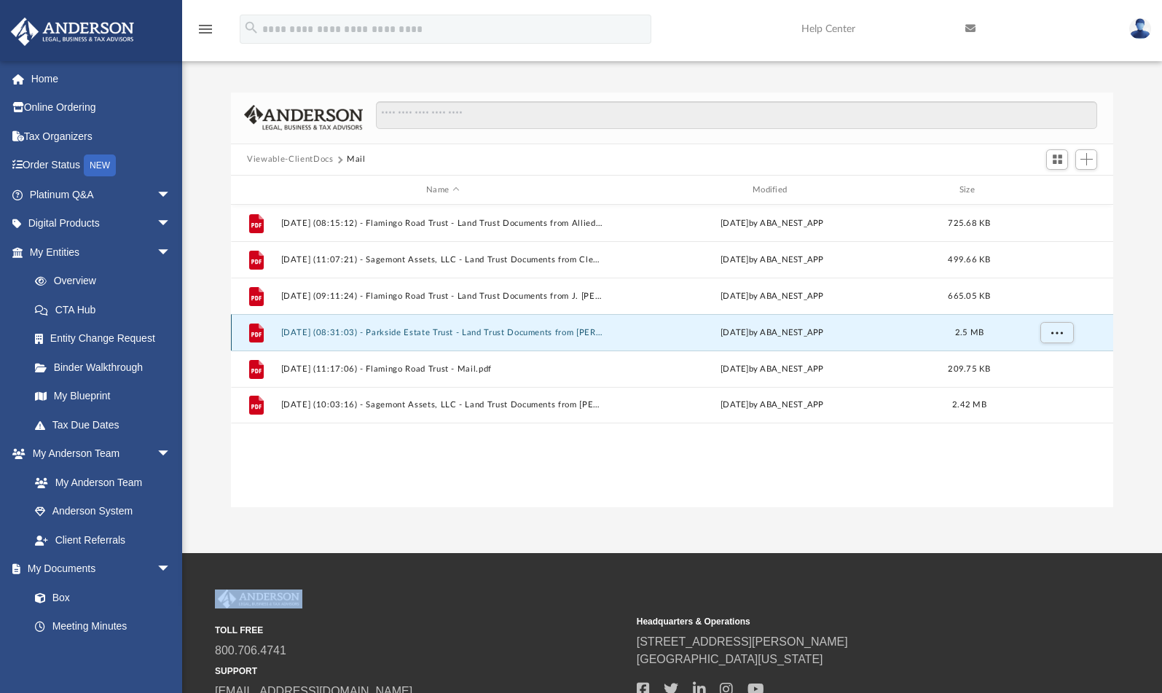
click at [434, 331] on button "2025.08.21 (08:31:03) - Parkside Estate Trust - Land Trust Documents from Marty…" at bounding box center [442, 332] width 323 height 9
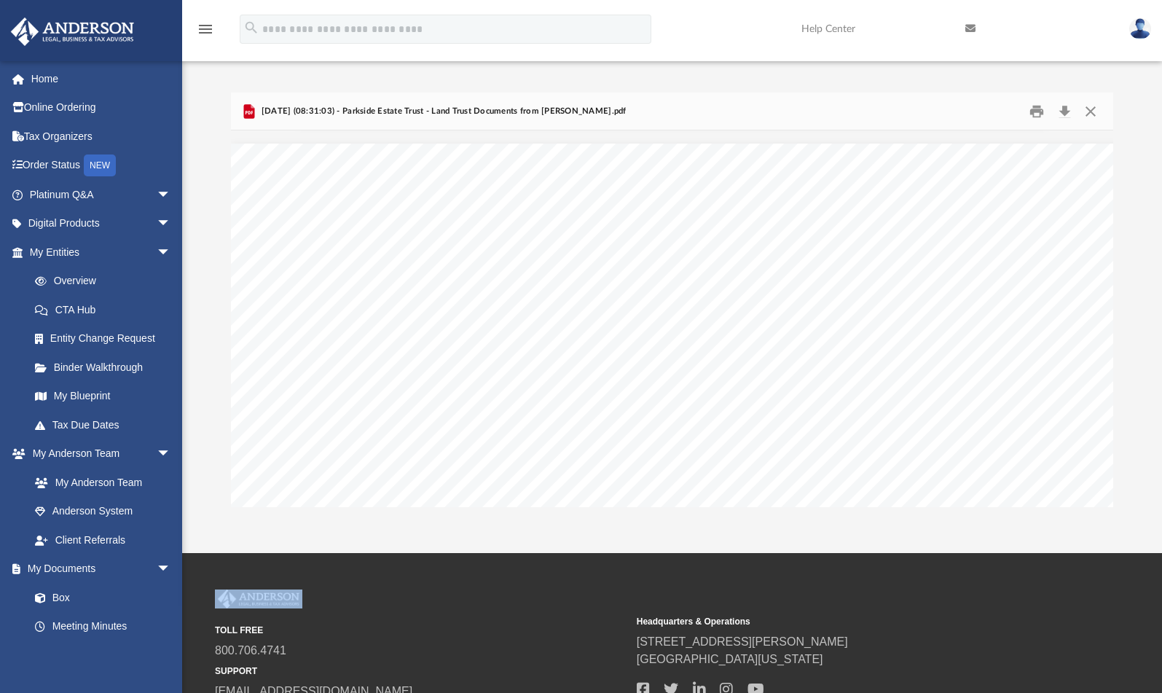
scroll to position [1311, 0]
click at [101, 421] on link "Tax Due Dates" at bounding box center [106, 424] width 173 height 29
